Goal: Task Accomplishment & Management: Use online tool/utility

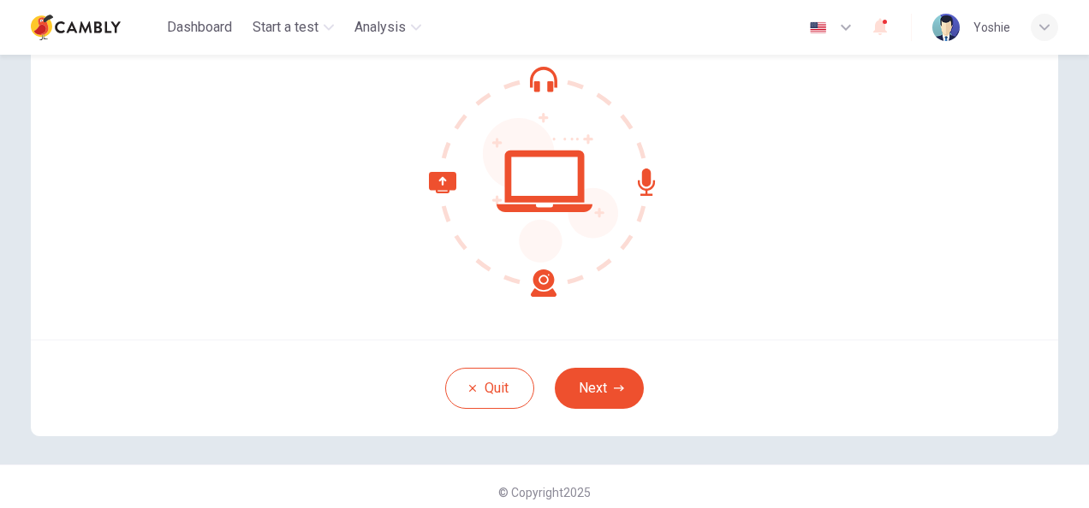
scroll to position [171, 0]
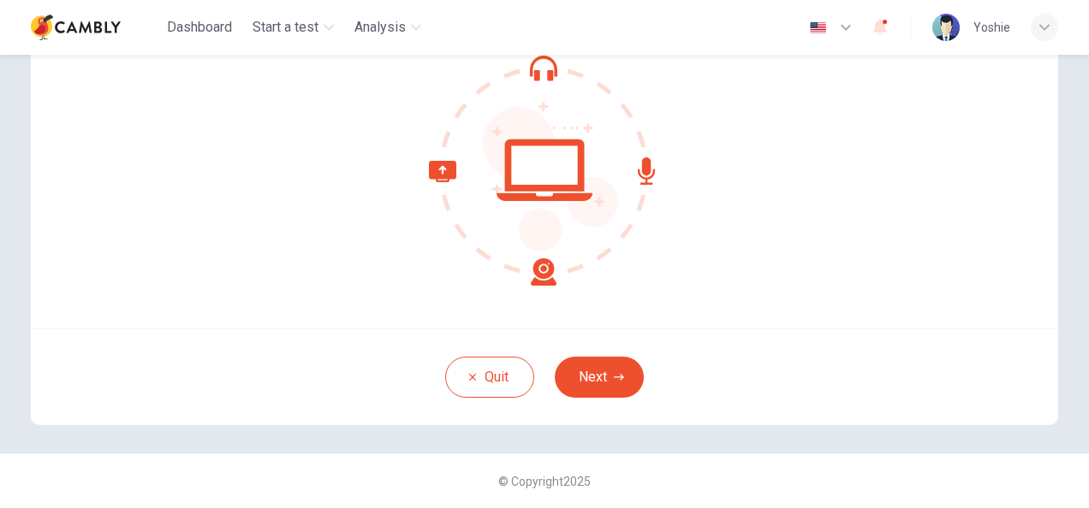
click at [573, 368] on button "Next" at bounding box center [599, 377] width 89 height 41
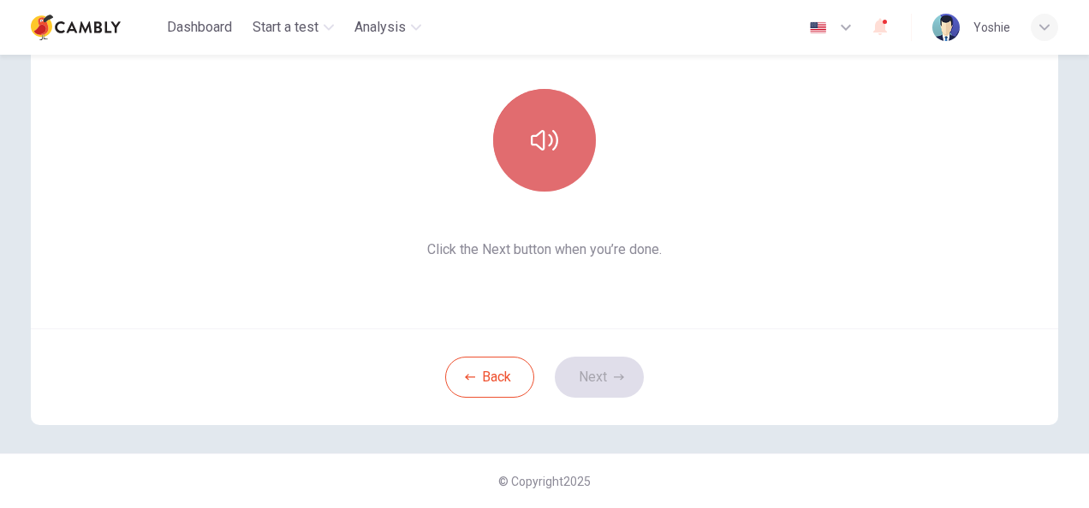
click at [531, 133] on icon "button" at bounding box center [544, 140] width 27 height 27
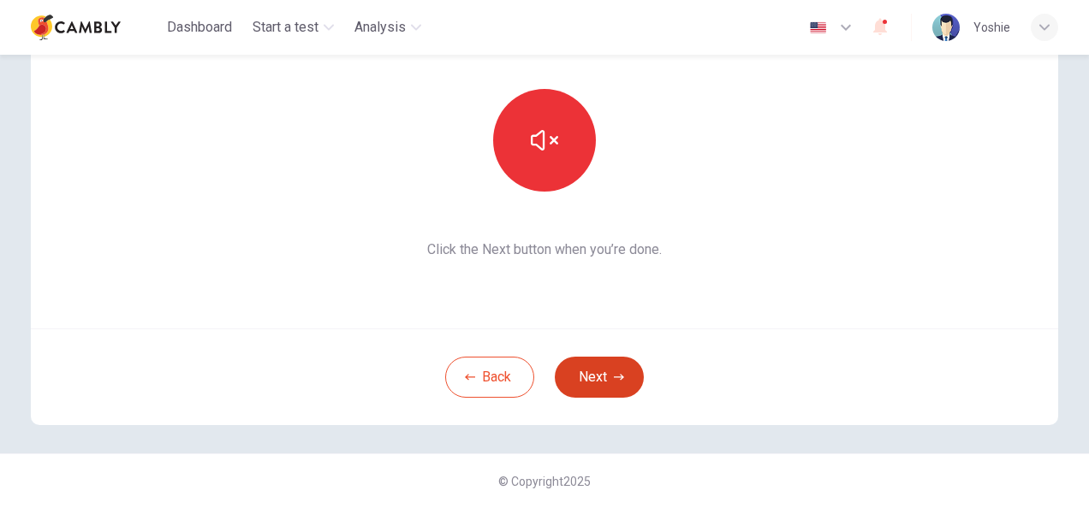
click at [607, 370] on button "Next" at bounding box center [599, 377] width 89 height 41
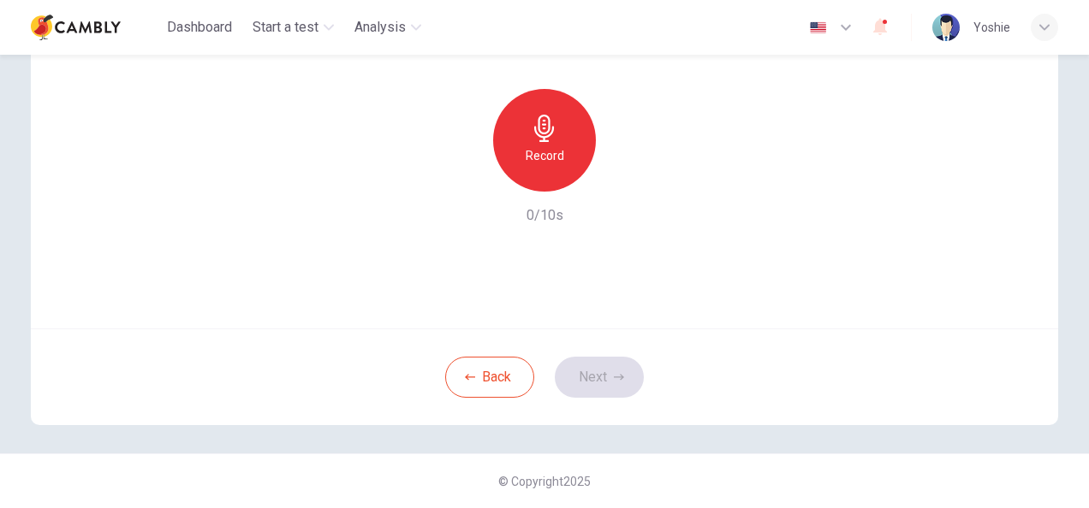
scroll to position [0, 0]
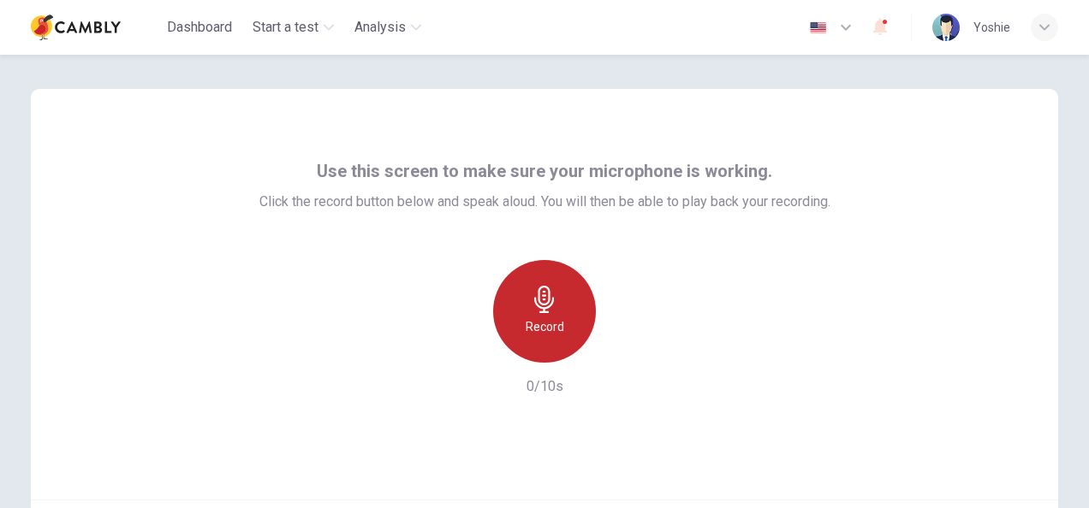
click at [577, 299] on div "Record" at bounding box center [544, 311] width 103 height 103
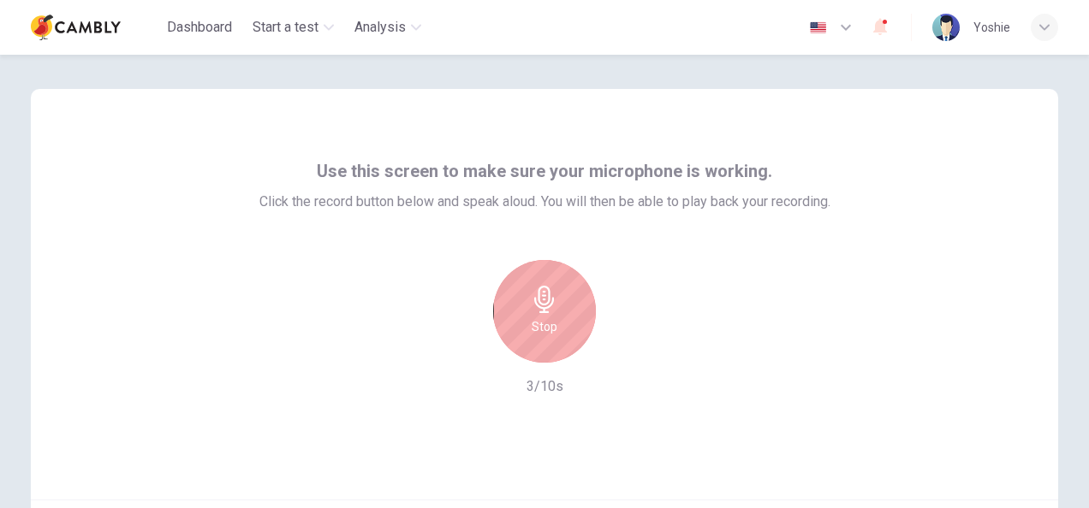
click at [565, 309] on div "Stop" at bounding box center [544, 311] width 103 height 103
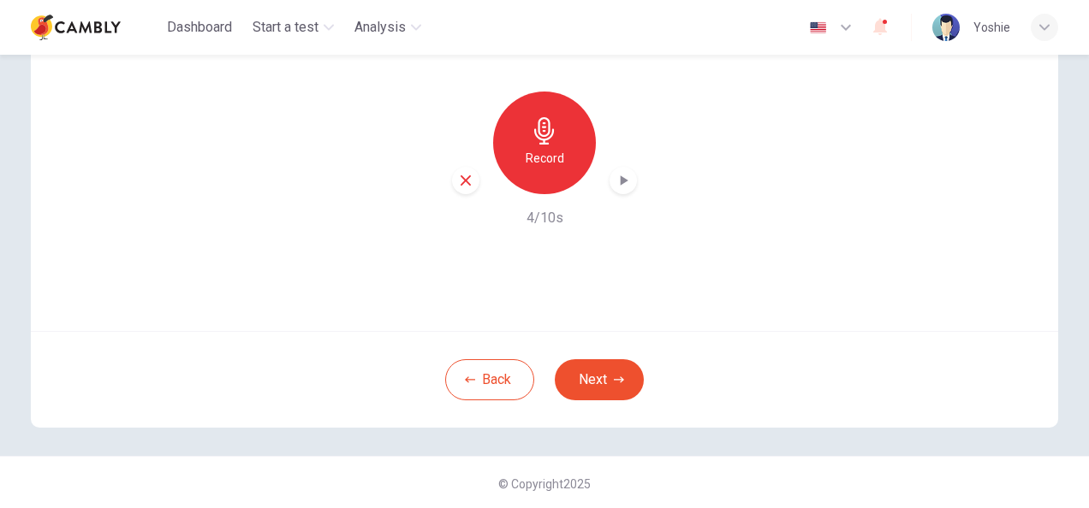
scroll to position [171, 0]
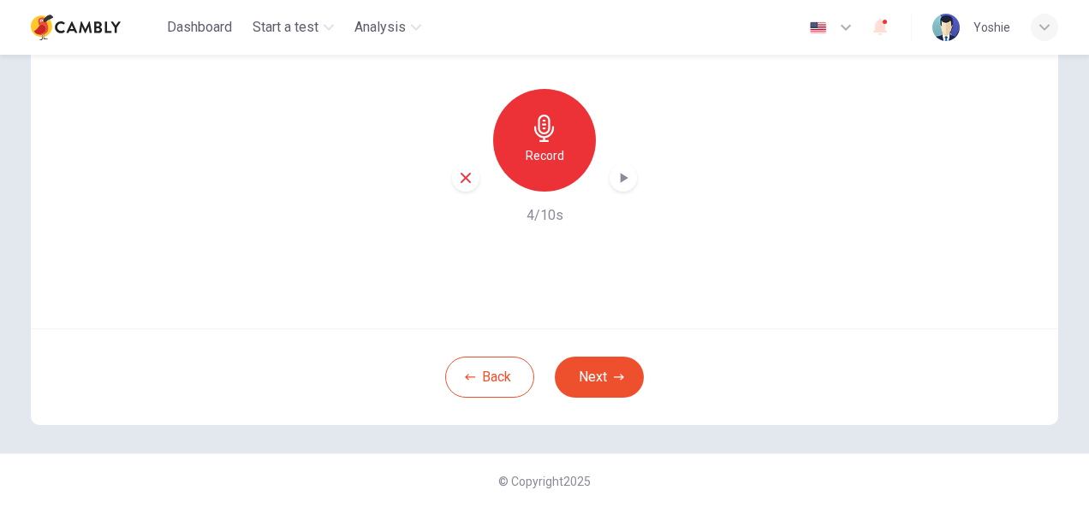
click at [621, 176] on icon "button" at bounding box center [625, 178] width 8 height 10
click at [627, 366] on button "Next" at bounding box center [599, 377] width 89 height 41
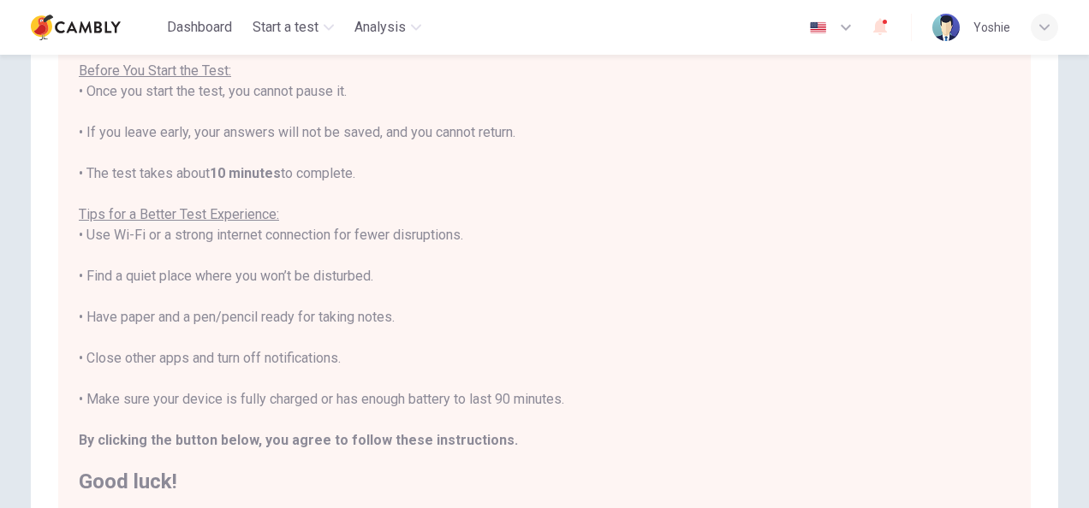
scroll to position [19, 0]
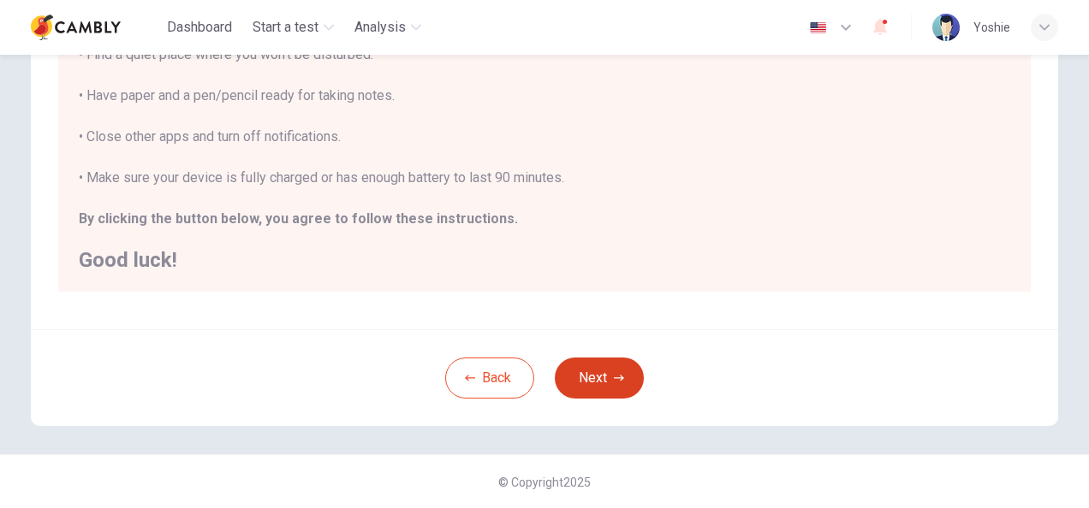
click at [621, 362] on button "Next" at bounding box center [599, 378] width 89 height 41
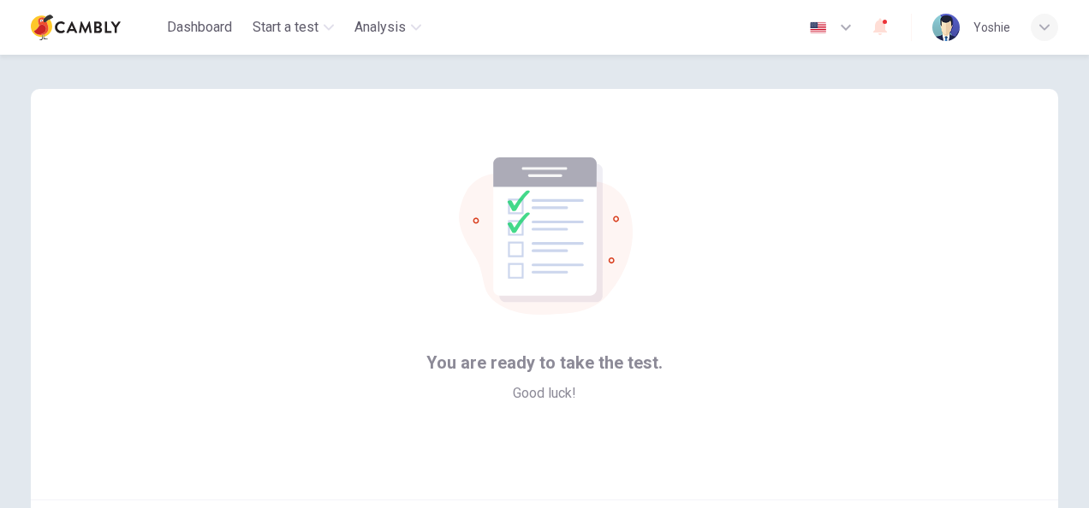
scroll to position [171, 0]
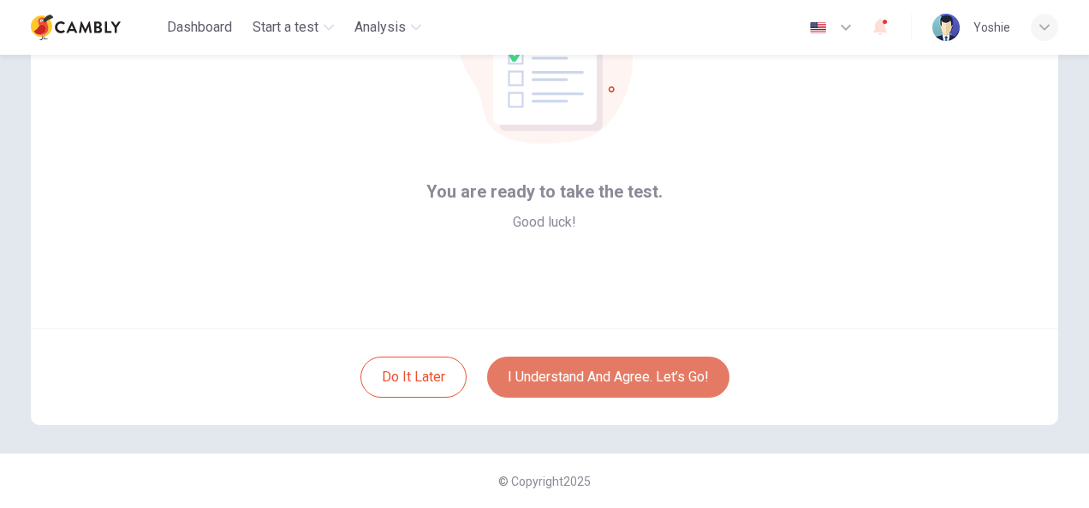
click at [581, 359] on button "I understand and agree. Let’s go!" at bounding box center [608, 377] width 242 height 41
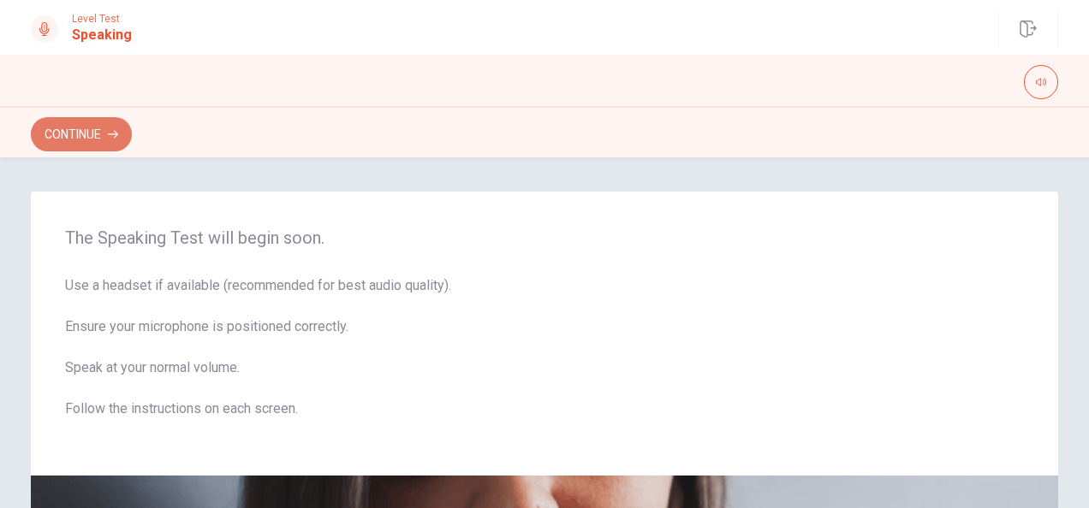
click at [125, 123] on button "Continue" at bounding box center [81, 134] width 101 height 34
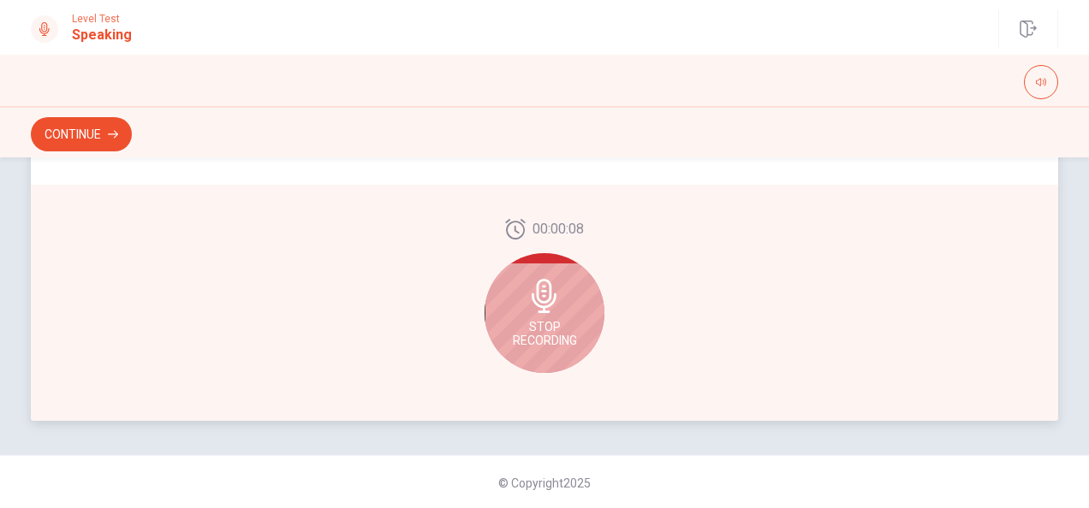
scroll to position [519, 0]
click at [553, 273] on div "Stop Recording" at bounding box center [544, 312] width 120 height 120
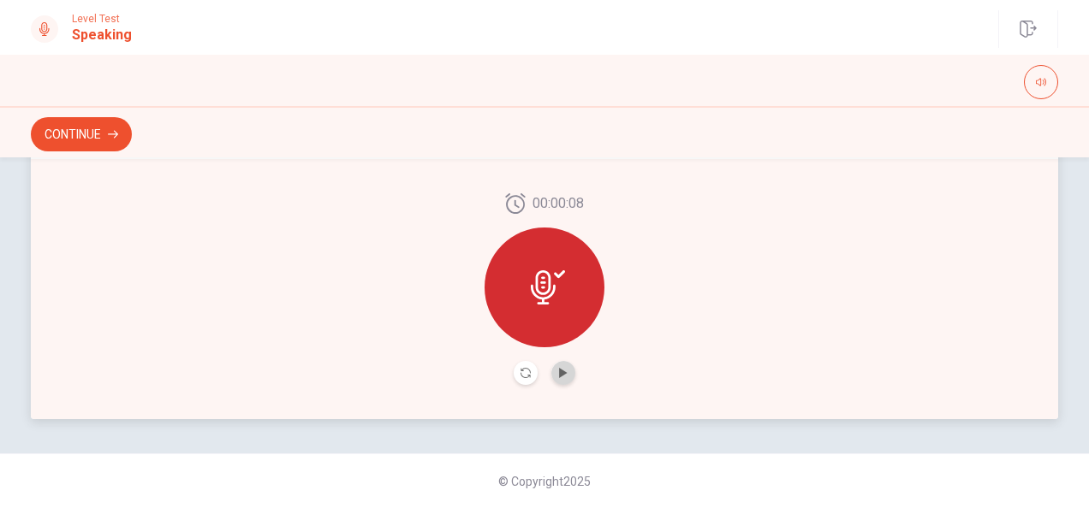
click at [565, 371] on button "Play Audio" at bounding box center [563, 373] width 24 height 24
click at [114, 142] on button "Continue" at bounding box center [81, 134] width 101 height 34
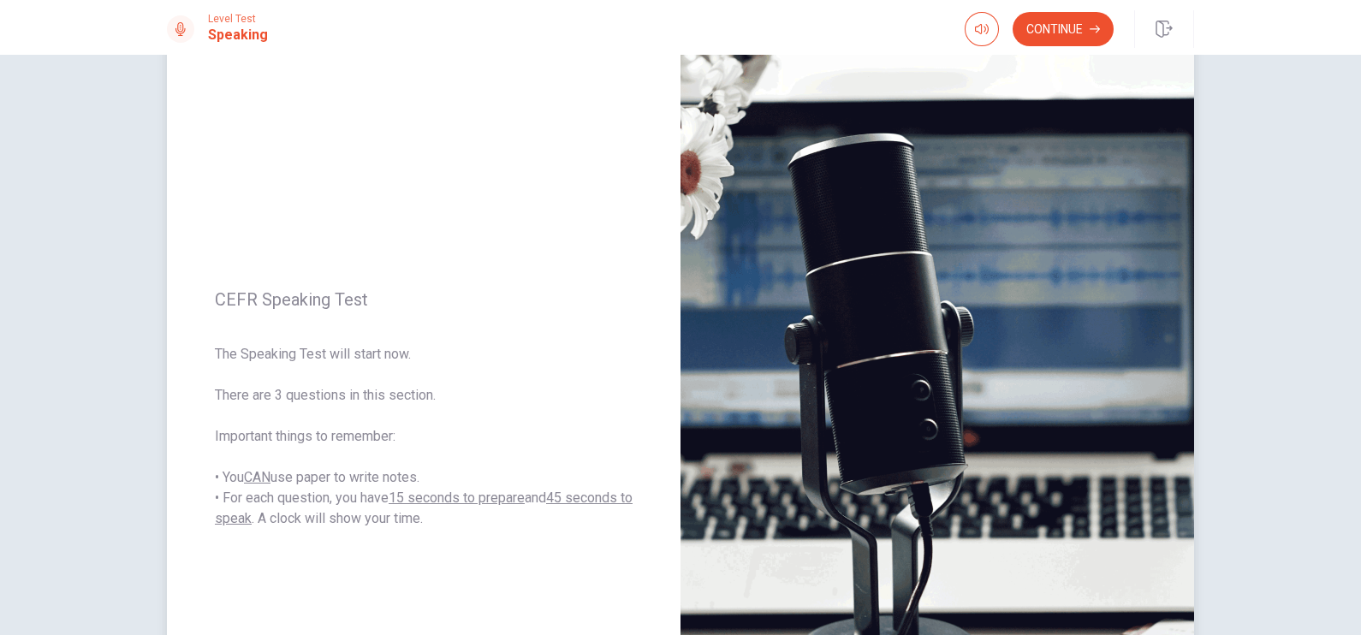
scroll to position [0, 0]
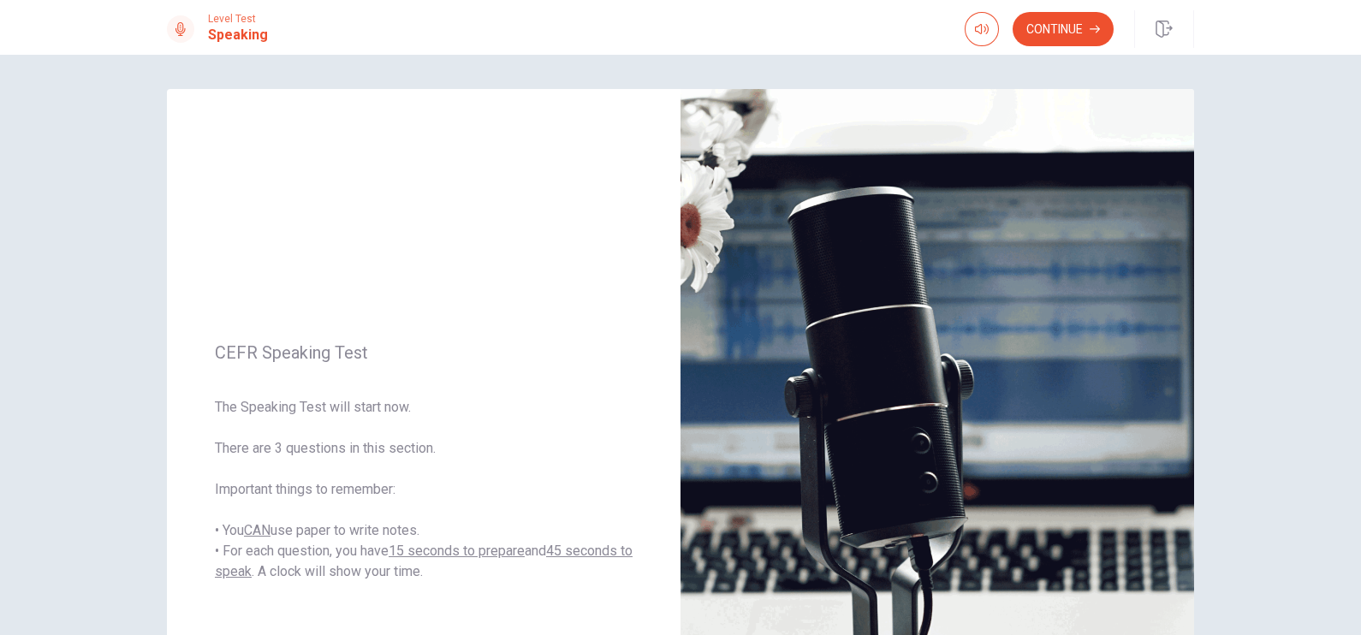
click at [1084, 29] on button "Continue" at bounding box center [1063, 29] width 101 height 34
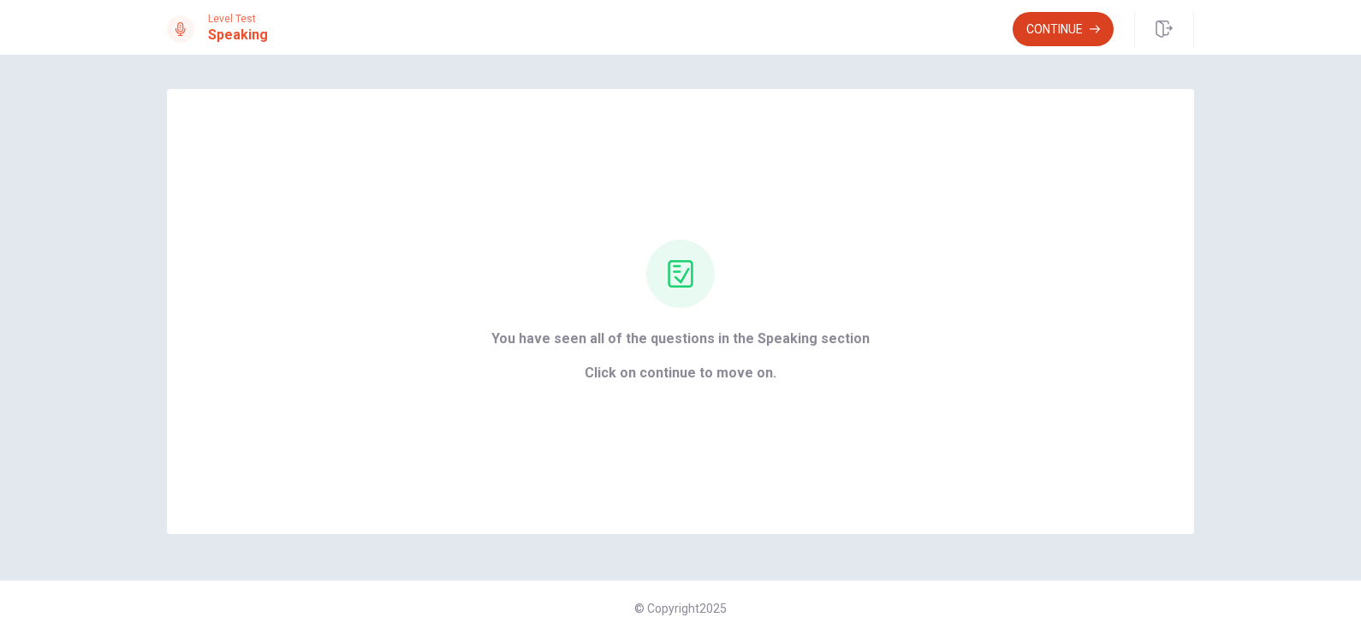
click at [1080, 17] on button "Continue" at bounding box center [1063, 29] width 101 height 34
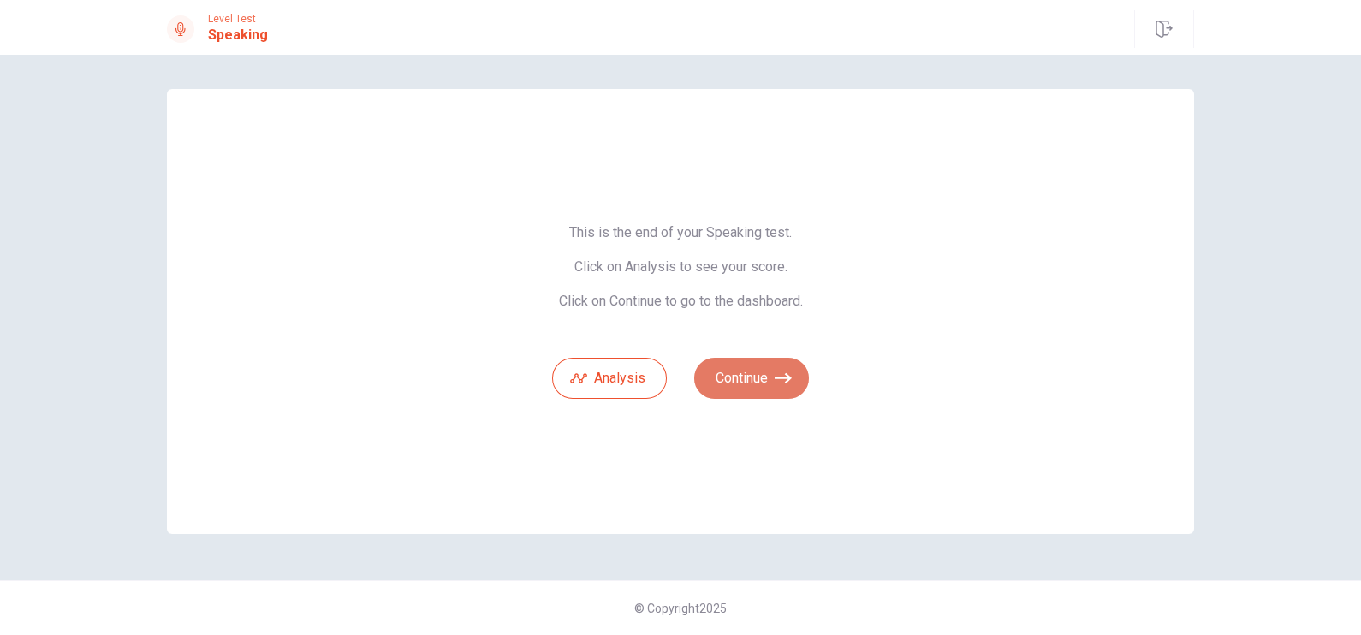
click at [745, 375] on button "Continue" at bounding box center [751, 378] width 115 height 41
